Goal: Task Accomplishment & Management: Manage account settings

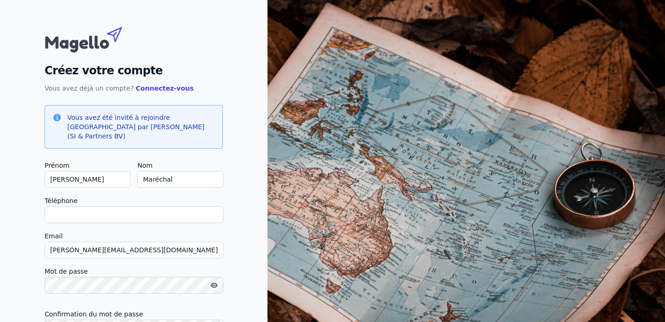
scroll to position [39, 0]
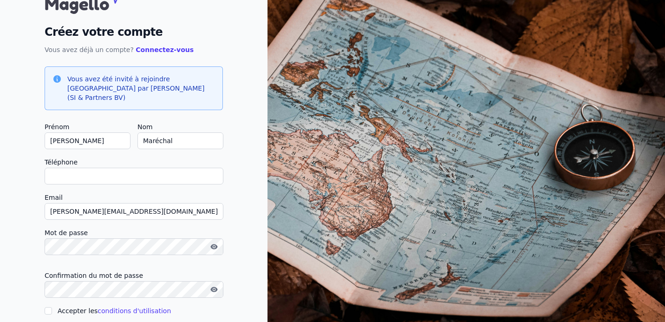
click at [112, 170] on input "Téléphone" at bounding box center [134, 176] width 179 height 17
type input "+32473195442"
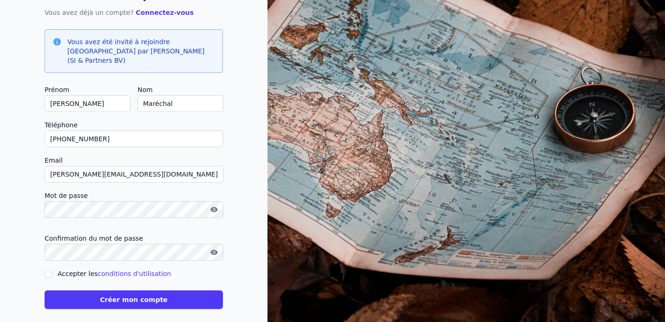
click at [69, 270] on label "Accepter les conditions d'utilisation" at bounding box center [114, 273] width 113 height 7
click at [52, 270] on input "Accepter les conditions d'utilisation" at bounding box center [48, 273] width 7 height 7
checkbox input "true"
click at [86, 293] on button "Créer mon compte" at bounding box center [134, 299] width 178 height 19
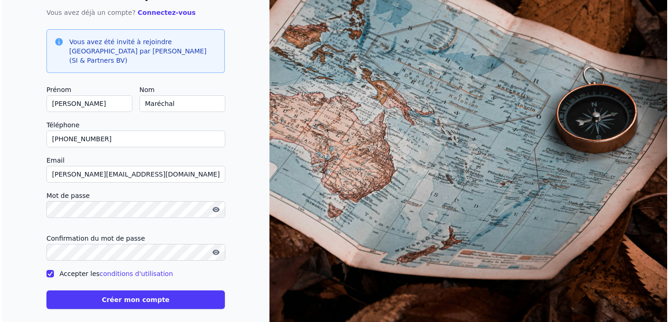
scroll to position [0, 0]
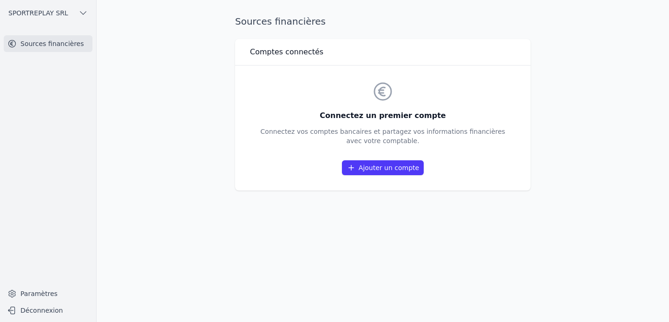
click at [554, 57] on main "Sources financières Comptes connectés Connectez un premier compte Connectez vos…" at bounding box center [334, 161] width 669 height 322
click at [383, 174] on link "Ajouter un compte" at bounding box center [383, 167] width 82 height 15
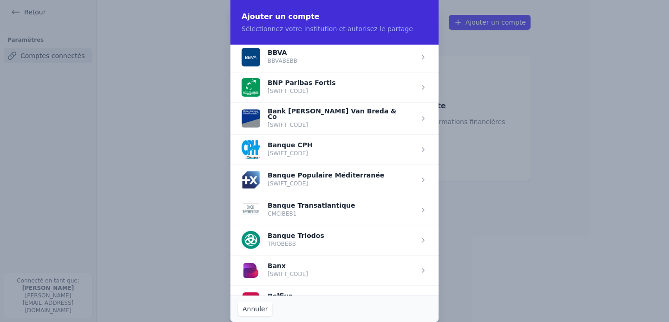
scroll to position [213, 0]
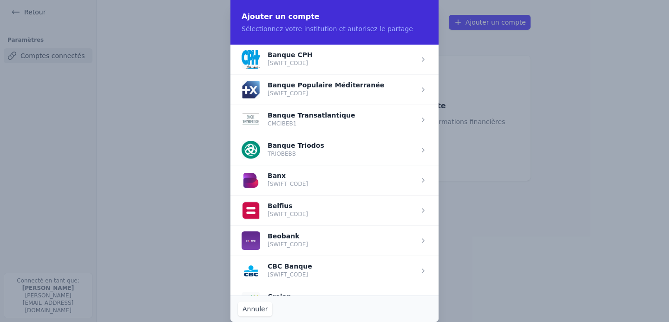
click at [294, 203] on span "button" at bounding box center [334, 210] width 208 height 30
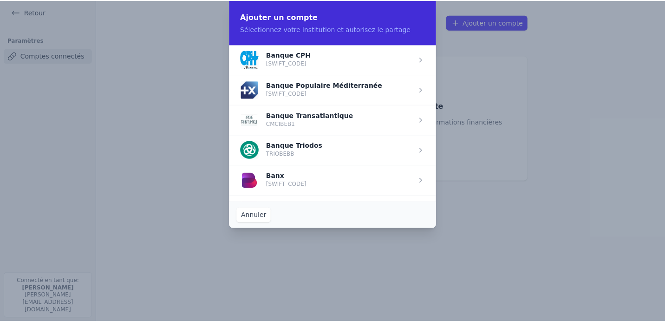
scroll to position [0, 0]
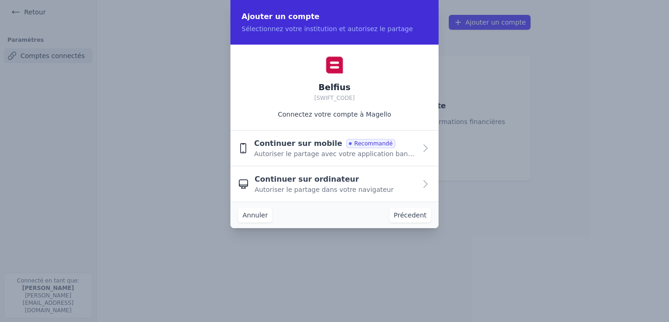
click at [297, 194] on span "Autoriser le partage dans votre navigateur" at bounding box center [324, 189] width 139 height 9
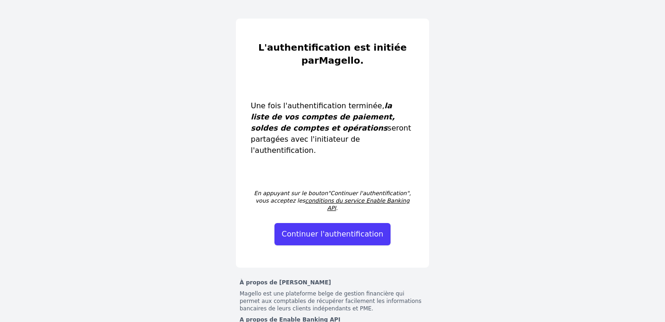
click at [312, 223] on button "Continuer l'authentification" at bounding box center [332, 234] width 117 height 22
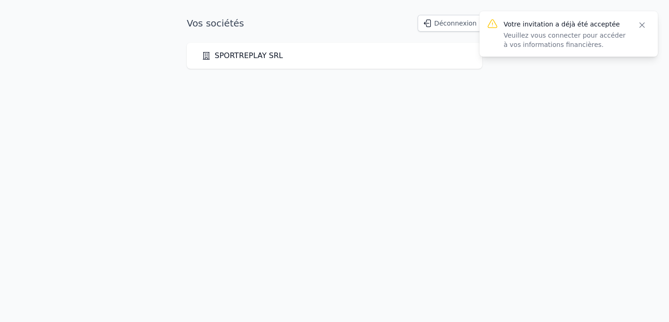
click at [268, 51] on link "SPORTREPLAY SRL" at bounding box center [242, 55] width 81 height 11
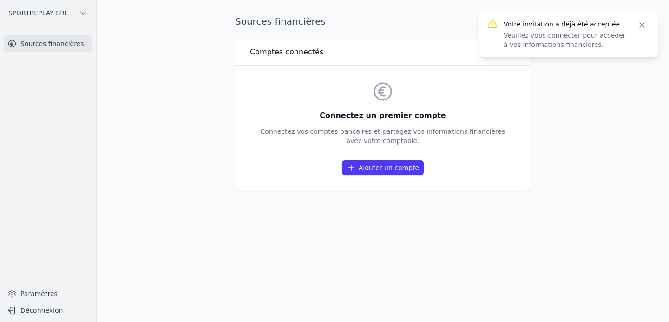
click at [392, 167] on link "Ajouter un compte" at bounding box center [383, 167] width 82 height 15
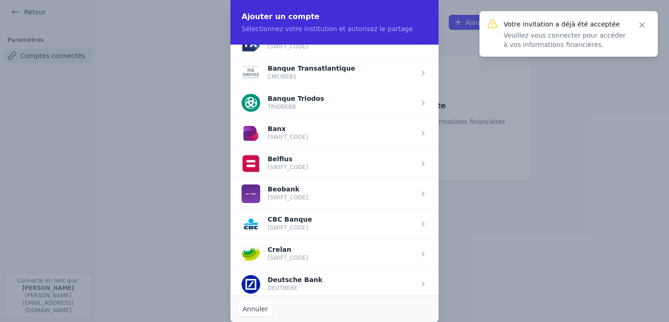
scroll to position [257, 0]
click at [304, 157] on span "button" at bounding box center [334, 164] width 208 height 30
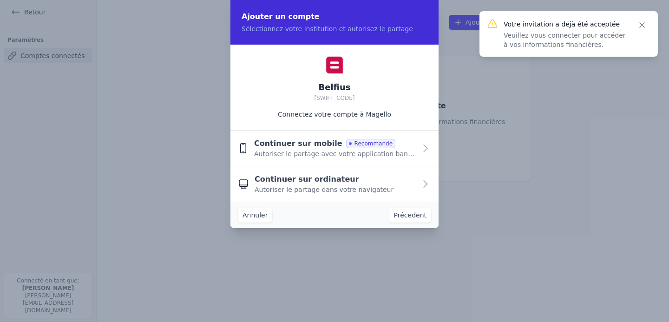
click at [309, 151] on span "Autoriser le partage avec votre application bancaire" at bounding box center [335, 153] width 162 height 9
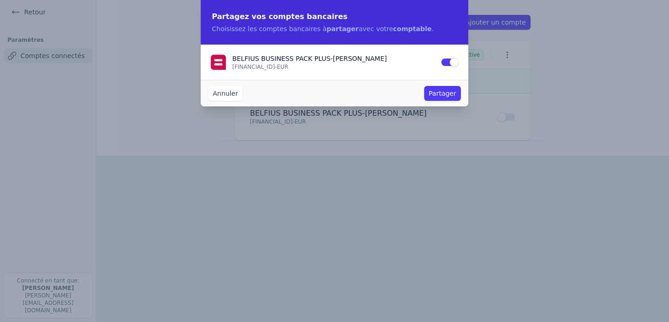
click at [449, 96] on button "Partager" at bounding box center [442, 93] width 37 height 15
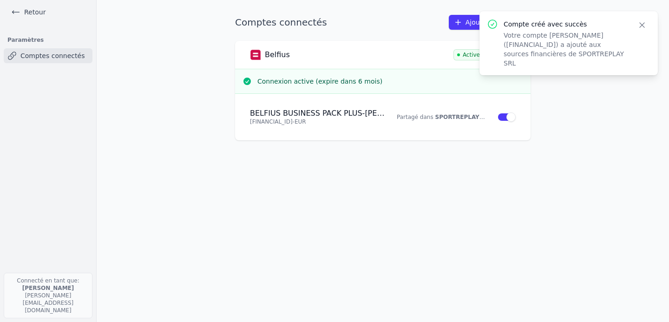
click at [641, 23] on icon "button" at bounding box center [641, 24] width 9 height 9
